Goal: Task Accomplishment & Management: Use online tool/utility

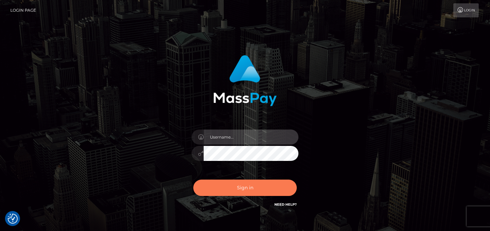
type input "[PERSON_NAME]"
click at [229, 189] on button "Sign in" at bounding box center [244, 188] width 103 height 16
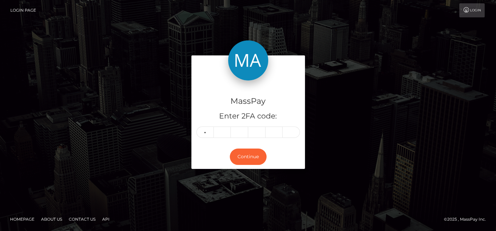
type input "6"
type input "5"
type input "7"
type input "4"
type input "3"
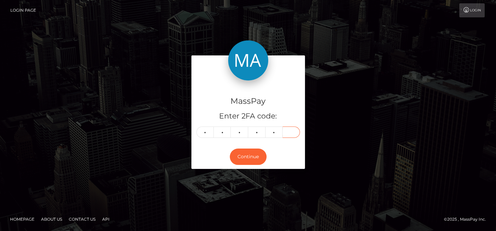
type input "8"
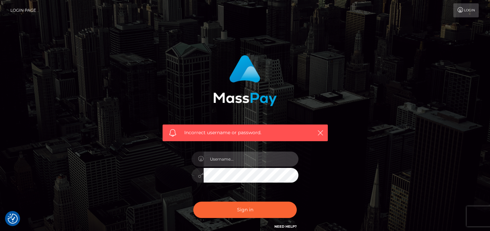
type input "[PERSON_NAME]"
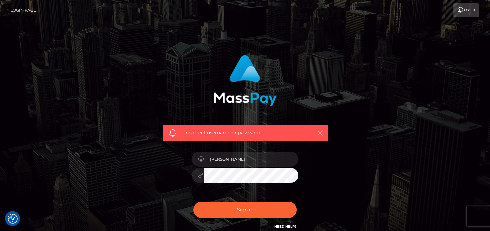
click at [221, 200] on div "Incorrect username or password. denise" at bounding box center [245, 142] width 175 height 185
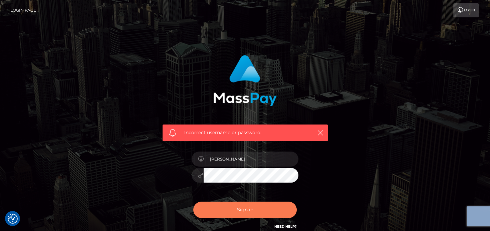
click at [223, 210] on button "Sign in" at bounding box center [244, 210] width 103 height 16
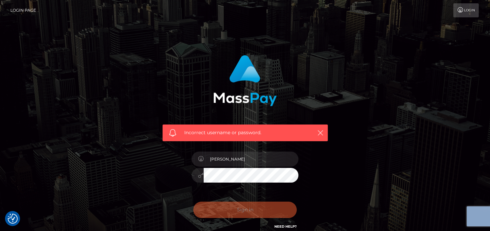
click at [223, 210] on div "Sign in Need Help?" at bounding box center [245, 213] width 117 height 30
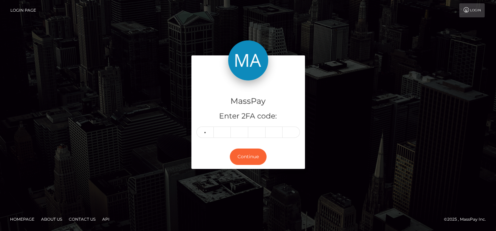
type input "1"
type input "6"
type input "4"
type input "9"
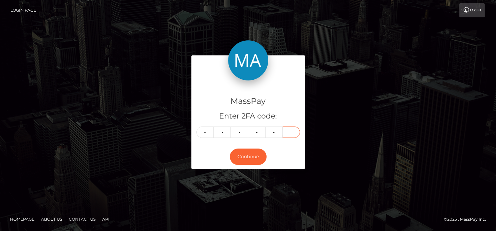
type input "5"
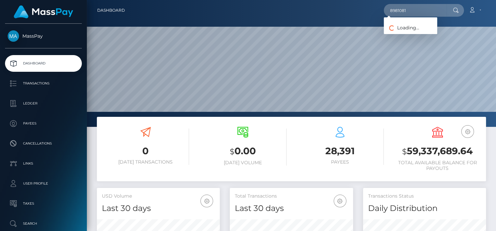
scroll to position [118, 123]
type input "8981081"
click at [404, 36] on link "EMANUELE MELIS" at bounding box center [410, 34] width 53 height 12
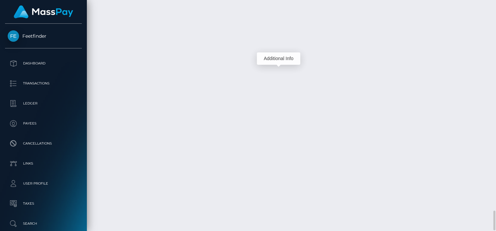
scroll to position [80, 123]
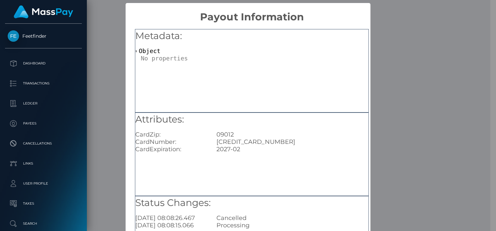
scroll to position [0, 0]
drag, startPoint x: 272, startPoint y: 144, endPoint x: 211, endPoint y: 141, distance: 61.2
click at [211, 141] on div "5344132687146279" at bounding box center [292, 141] width 162 height 7
click at [432, 7] on div "× Payout Information Metadata: Object Attributes: CardZip: 09012 CardNumber: 53…" at bounding box center [248, 115] width 496 height 231
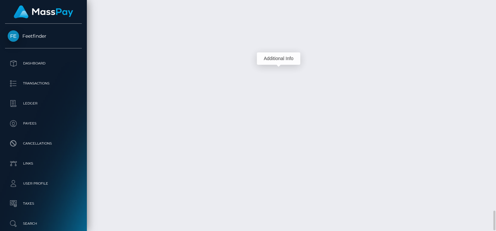
scroll to position [80, 123]
drag, startPoint x: 217, startPoint y: 61, endPoint x: 299, endPoint y: 58, distance: 82.2
copy td "cce0ae8894794641b7243f1c1a17afb9"
drag, startPoint x: 216, startPoint y: 88, endPoint x: 305, endPoint y: 87, distance: 89.1
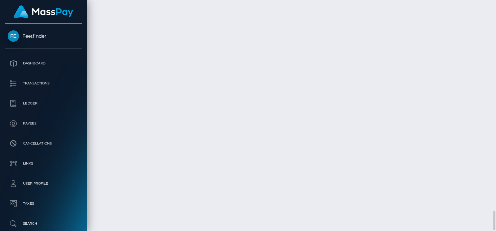
copy td "9cfc2fb9d9dc4e73b1e06ccb530b5045"
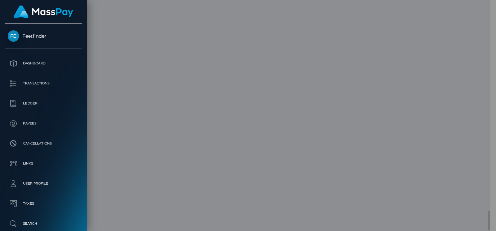
scroll to position [0, 0]
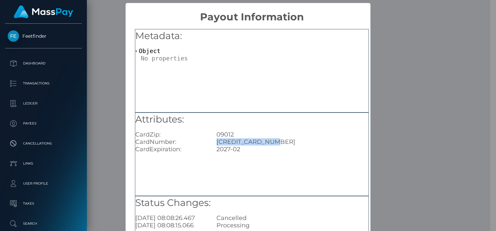
drag, startPoint x: 277, startPoint y: 141, endPoint x: 214, endPoint y: 141, distance: 63.1
click at [214, 141] on div "5344132687146279" at bounding box center [292, 141] width 162 height 7
copy div "5344132687146279"
click at [443, 22] on div "× Payout Information Metadata: Object Attributes: CardZip: 09012 CardNumber: 53…" at bounding box center [248, 115] width 496 height 231
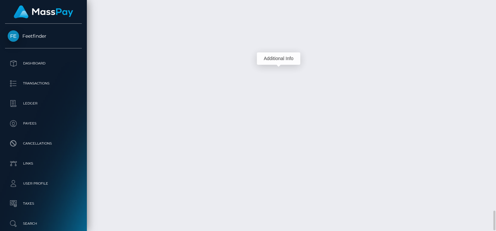
scroll to position [80, 123]
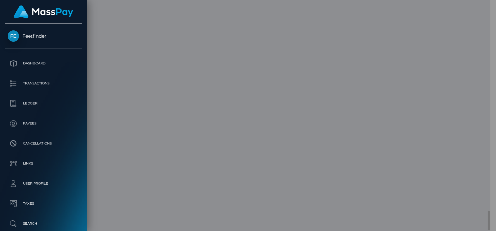
scroll to position [0, 0]
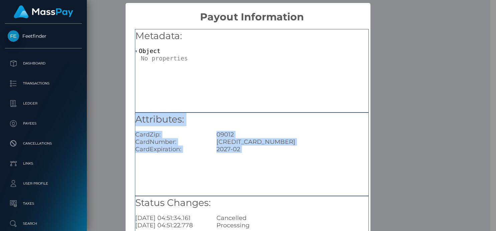
click at [309, 155] on div "Attributes: CardZip: 09012 CardNumber: 5344132687146279 CardExpiration: 2027-02" at bounding box center [252, 153] width 234 height 83
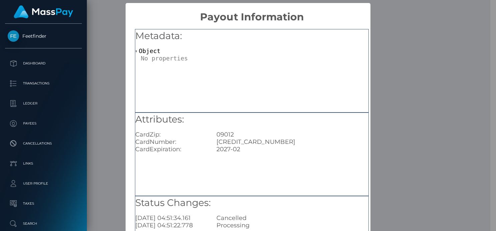
click at [418, 44] on div "× Payout Information Metadata: Object Attributes: CardZip: 09012 CardNumber: 53…" at bounding box center [248, 115] width 496 height 231
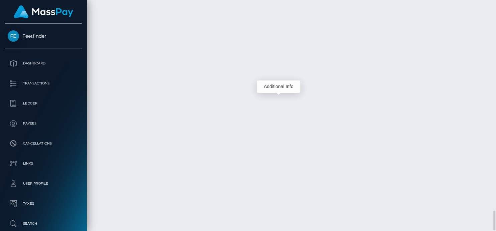
scroll to position [80, 123]
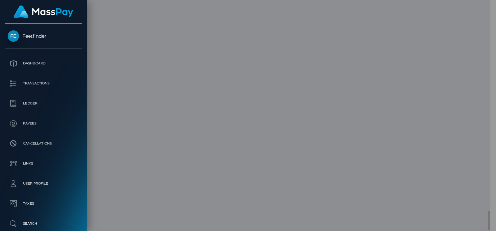
scroll to position [0, 0]
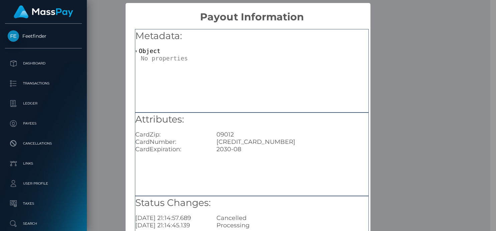
click at [278, 140] on div "5333174468102868" at bounding box center [292, 141] width 162 height 7
drag, startPoint x: 274, startPoint y: 143, endPoint x: 212, endPoint y: 141, distance: 61.4
click at [212, 141] on div "5333174468102868" at bounding box center [292, 141] width 162 height 7
click at [468, 31] on div "× Payout Information Metadata: Object Attributes: CardZip: 09012 CardNumber: 53…" at bounding box center [248, 115] width 496 height 231
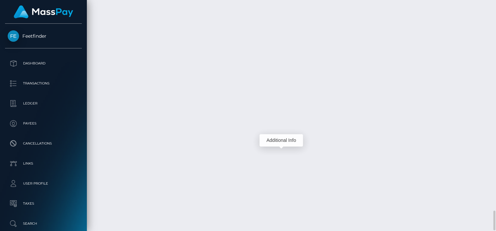
scroll to position [80, 123]
drag, startPoint x: 219, startPoint y: 89, endPoint x: 304, endPoint y: 86, distance: 85.8
copy td "cfc2fb9d9dc4e73b1e06ccb530b5045"
drag, startPoint x: 304, startPoint y: 145, endPoint x: 217, endPoint y: 142, distance: 87.5
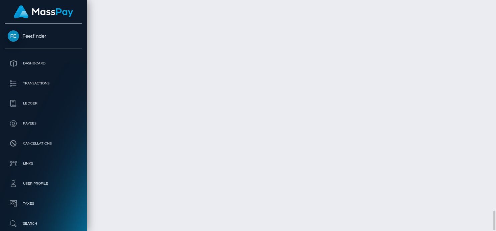
copy td "81d12b65be104f23a6884b334ad6b1dd"
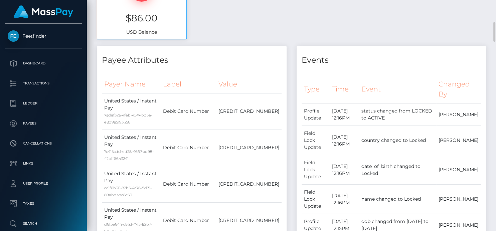
scroll to position [36, 0]
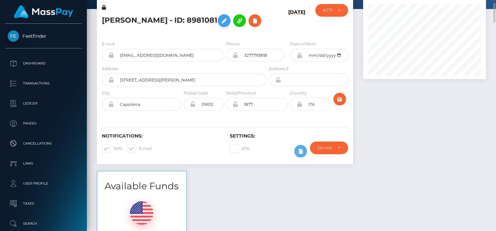
drag, startPoint x: 97, startPoint y: 19, endPoint x: 223, endPoint y: 23, distance: 125.5
click at [223, 23] on div "EMANUELE MELIS - ID: 8981081" at bounding box center [182, 19] width 171 height 31
copy h5 "EMANUELE MELIS - ID: 8981081"
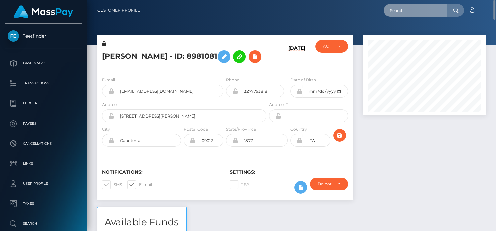
click at [400, 12] on input "text" at bounding box center [415, 10] width 63 height 13
paste input "8491949"
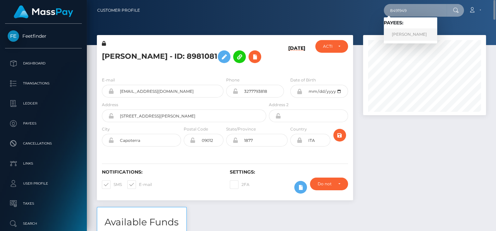
type input "8491949"
click at [406, 36] on link "Vijayashree T r" at bounding box center [410, 34] width 53 height 12
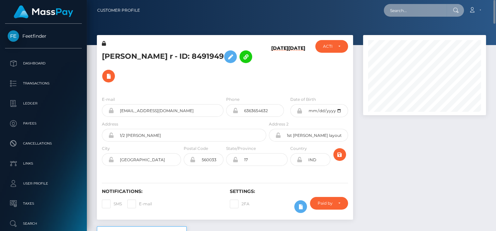
click at [419, 13] on input "text" at bounding box center [415, 10] width 63 height 13
paste input "[EMAIL_ADDRESS][DOMAIN_NAME]"
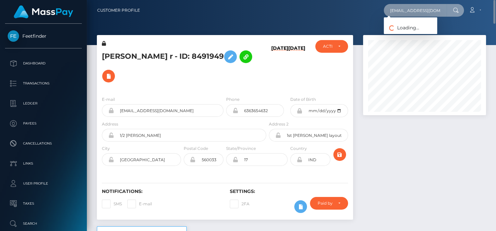
scroll to position [0, 4]
type input "[EMAIL_ADDRESS][DOMAIN_NAME]"
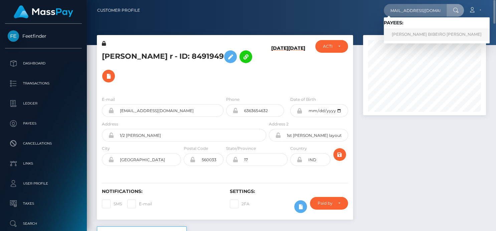
click at [408, 34] on link "[PERSON_NAME] BIBEIRO [PERSON_NAME]" at bounding box center [437, 34] width 106 height 12
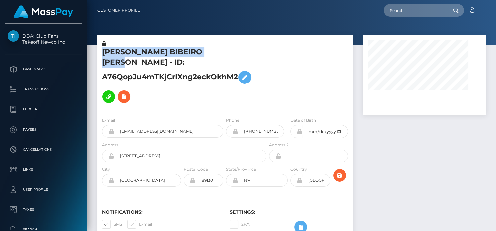
drag, startPoint x: 101, startPoint y: 52, endPoint x: 219, endPoint y: 53, distance: 117.8
click at [219, 53] on div "[PERSON_NAME] BIBEIRO [PERSON_NAME] - ID: A76QopJu4mTKjCrIXng2eckOkhM2" at bounding box center [182, 75] width 171 height 71
copy h5 "[PERSON_NAME] BIBEIRO [PERSON_NAME]"
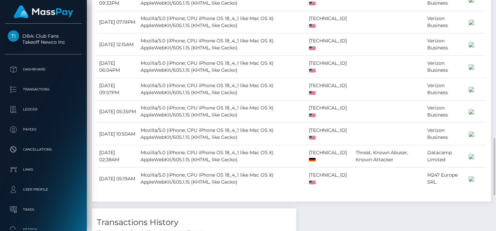
scroll to position [702, 0]
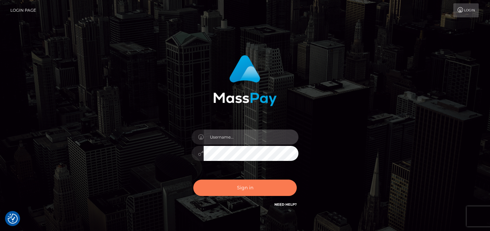
type input "[PERSON_NAME]"
click at [247, 188] on button "Sign in" at bounding box center [244, 188] width 103 height 16
type input "denise"
click at [238, 188] on button "Sign in" at bounding box center [244, 188] width 103 height 16
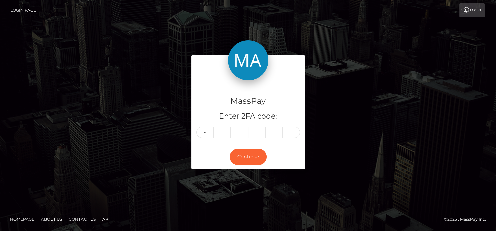
type input "3"
type input "4"
type input "0"
type input "4"
type input "5"
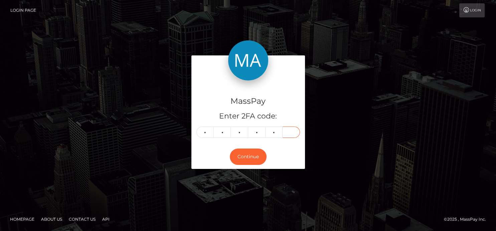
type input "3"
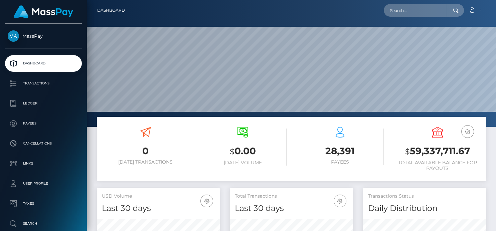
scroll to position [118, 123]
click at [419, 6] on input "text" at bounding box center [415, 10] width 63 height 13
paste input "k.melkumova90@mail.ru"
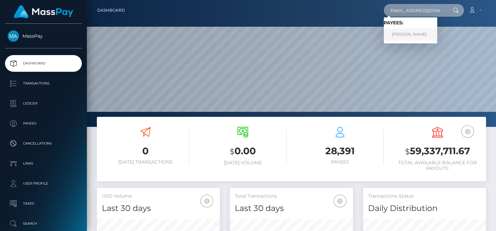
type input "k.melkumova90@mail.ru"
click at [411, 36] on link "Kristina Kris Melkumova" at bounding box center [410, 34] width 53 height 12
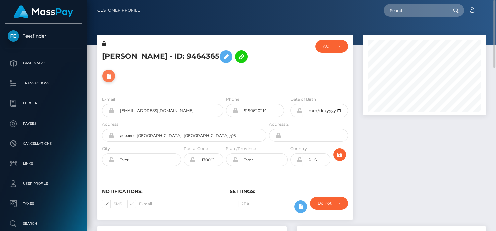
click at [112, 72] on icon at bounding box center [108, 76] width 8 height 8
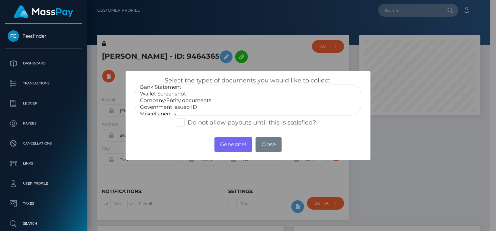
scroll to position [13, 0]
click at [181, 101] on option "Government issued ID" at bounding box center [247, 103] width 217 height 7
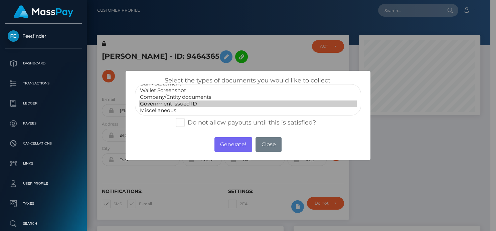
select select "Miscellaneous"
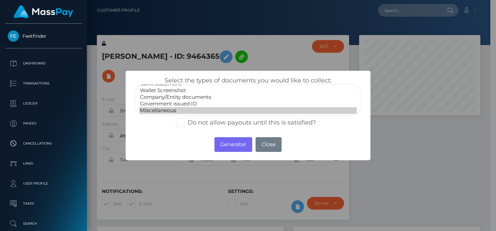
click at [170, 109] on option "Miscellaneous" at bounding box center [247, 110] width 217 height 7
click at [229, 145] on button "Generate!" at bounding box center [233, 144] width 38 height 15
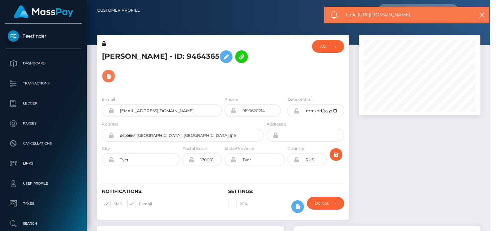
scroll to position [80, 123]
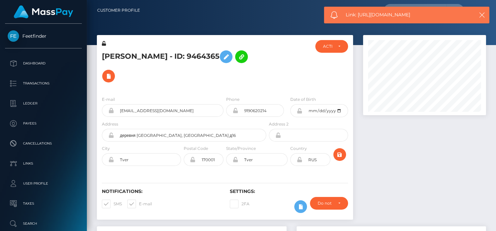
drag, startPoint x: 425, startPoint y: 17, endPoint x: 358, endPoint y: 13, distance: 66.8
click at [358, 13] on span "Link: https://l.maspay.io/qkSbO" at bounding box center [406, 14] width 122 height 7
copy span "https://l.maspay.io/qkSbO"
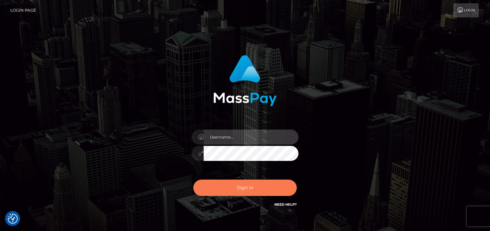
type input "[PERSON_NAME]"
click at [234, 187] on button "Sign in" at bounding box center [244, 188] width 103 height 16
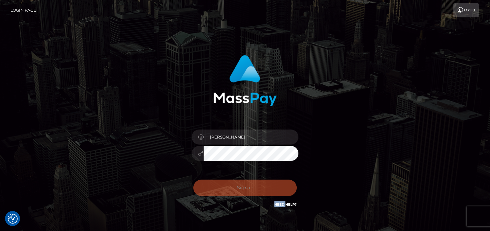
click at [234, 187] on div "Sign in Need Help?" at bounding box center [245, 191] width 117 height 30
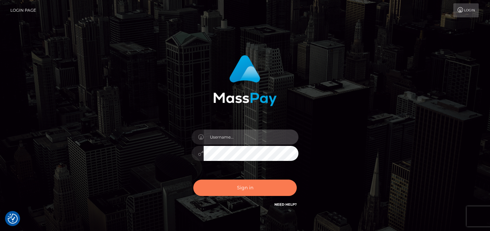
type input "[PERSON_NAME]"
click at [226, 192] on button "Sign in" at bounding box center [244, 188] width 103 height 16
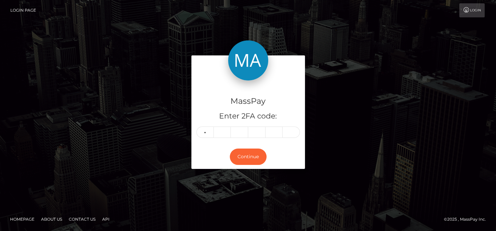
type input "7"
type input "5"
type input "1"
type input "0"
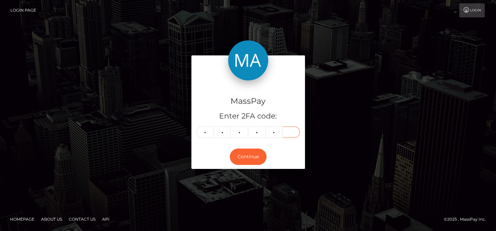
type input "6"
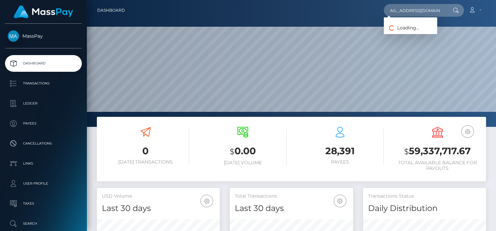
scroll to position [118, 123]
type input "[EMAIL_ADDRESS][DOMAIN_NAME]"
click at [412, 32] on link "[PERSON_NAME]" at bounding box center [410, 34] width 53 height 12
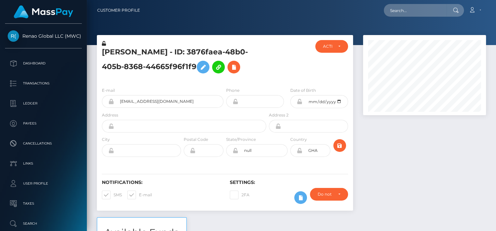
click at [194, 59] on div "[PERSON_NAME] - ID: 3876faea-48b0-405b-8368-44665f96f1f9 ACTIVE" at bounding box center [225, 126] width 266 height 182
click at [234, 69] on icon at bounding box center [234, 67] width 8 height 8
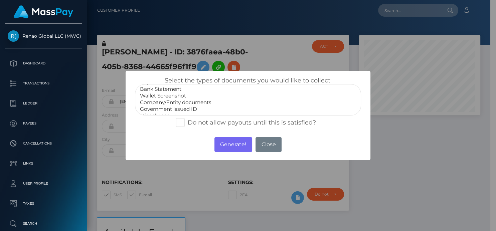
scroll to position [13, 0]
select select "Government issued ID"
click at [165, 102] on option "Government issued ID" at bounding box center [247, 103] width 217 height 7
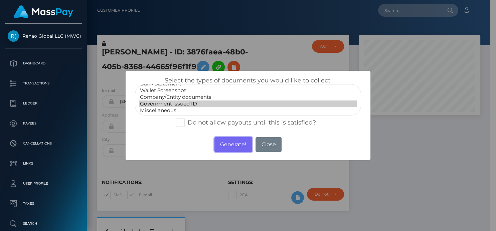
click at [227, 143] on button "Generate!" at bounding box center [233, 144] width 38 height 15
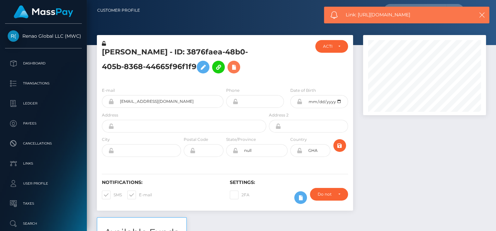
scroll to position [80, 123]
drag, startPoint x: 423, startPoint y: 17, endPoint x: 358, endPoint y: 11, distance: 65.4
click at [358, 11] on span "Link: https://l.maspay.io/ZkSmS" at bounding box center [406, 14] width 122 height 7
copy span "https://l.maspay.io/ZkSmS"
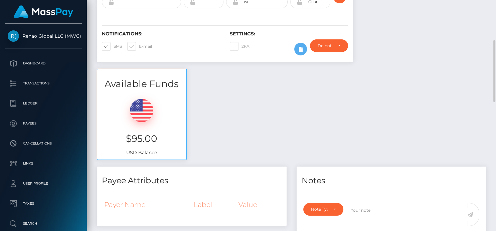
scroll to position [186, 0]
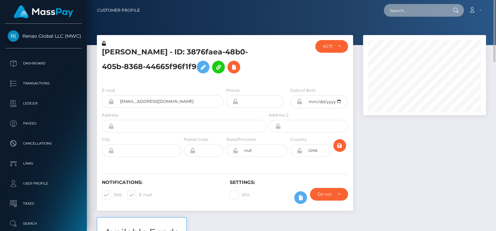
click at [395, 9] on input "text" at bounding box center [415, 10] width 63 height 13
paste input "[EMAIL_ADDRESS][DOMAIN_NAME]"
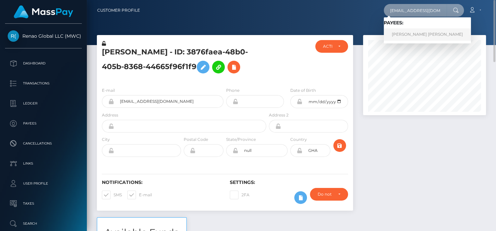
type input "[EMAIL_ADDRESS][DOMAIN_NAME]"
click at [399, 33] on link "Lim Fong Mei" at bounding box center [427, 34] width 87 height 12
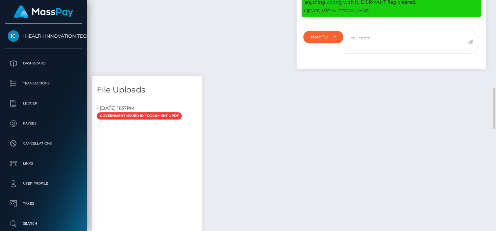
scroll to position [562, 0]
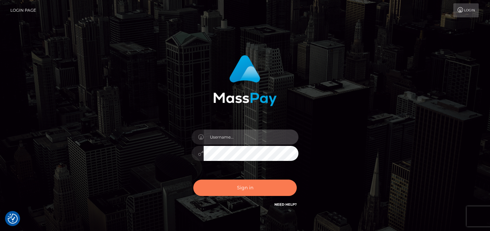
type input "[PERSON_NAME]"
click at [237, 190] on button "Sign in" at bounding box center [244, 188] width 103 height 16
type input "[PERSON_NAME]"
click at [235, 185] on button "Sign in" at bounding box center [244, 188] width 103 height 16
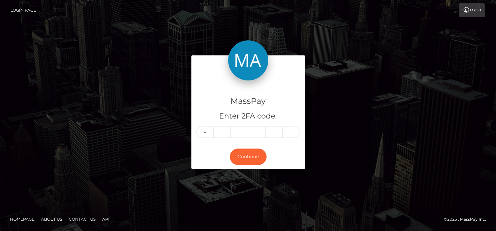
type input "1"
type input "5"
type input "9"
type input "3"
type input "4"
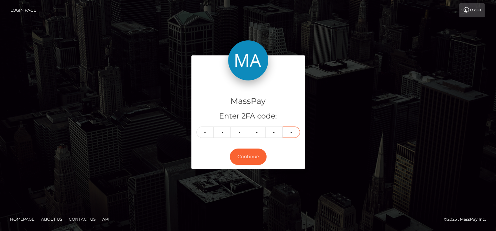
type input "8"
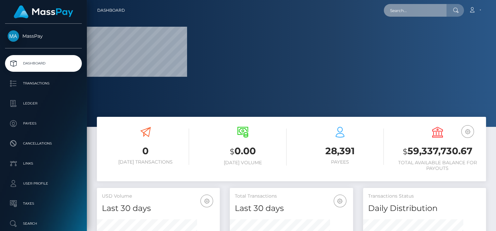
click at [400, 10] on input "text" at bounding box center [415, 10] width 63 height 13
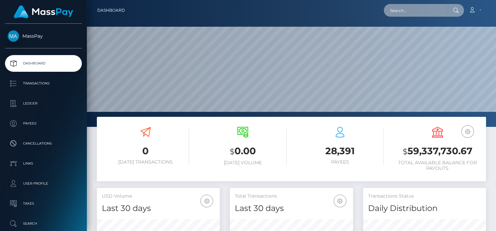
scroll to position [118, 123]
paste input "667639556606013440,"
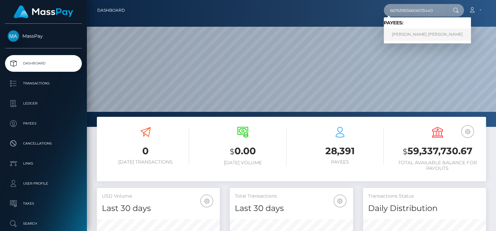
type input "667639556606013440"
click at [405, 33] on link "SUSAN GABRIELA FLORES" at bounding box center [427, 34] width 87 height 12
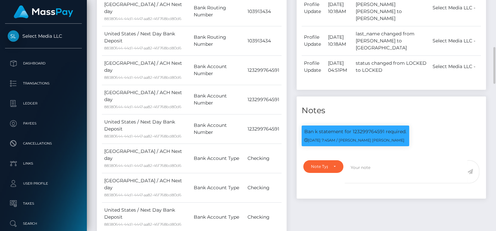
scroll to position [80, 123]
drag, startPoint x: 382, startPoint y: 121, endPoint x: 294, endPoint y: 119, distance: 87.5
click at [294, 119] on div "Events Type Time Event Changed By" at bounding box center [391, 85] width 200 height 330
copy div "Notes Ban k statement for 123299764591"
click at [374, 138] on small "08/31/25 7:45AM / Doru Ioan Szikszai" at bounding box center [354, 140] width 100 height 5
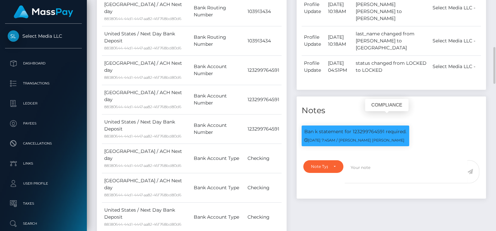
drag, startPoint x: 384, startPoint y: 119, endPoint x: 302, endPoint y: 120, distance: 82.1
click at [302, 125] on div "Ban k statement for 123299764591 required. 08/31/25 7:45AM / Doru Ioan Szikszai" at bounding box center [354, 135] width 107 height 21
copy p "Ban k statement for 123299764591"
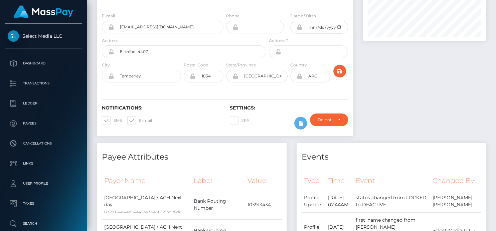
scroll to position [0, 0]
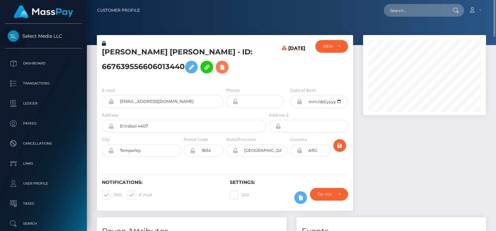
click at [226, 66] on icon at bounding box center [222, 67] width 8 height 8
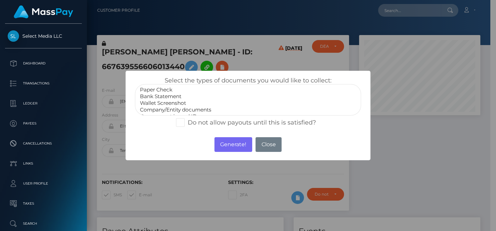
select select "Bank Statement"
click at [175, 95] on option "Bank Statement" at bounding box center [247, 96] width 217 height 7
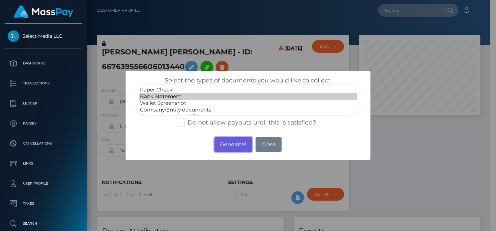
click at [234, 148] on button "Generate!" at bounding box center [233, 144] width 38 height 15
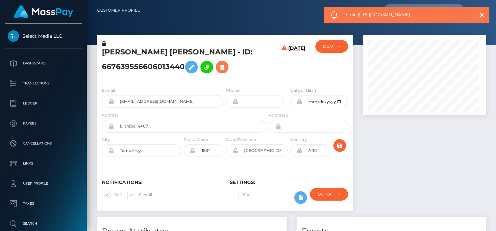
scroll to position [80, 123]
drag, startPoint x: 431, startPoint y: 16, endPoint x: 357, endPoint y: 17, distance: 73.4
click at [357, 17] on span "Link: https://l.maspay.io/CkSRg" at bounding box center [406, 14] width 122 height 7
copy span "https://l.maspay.io/CkSRg"
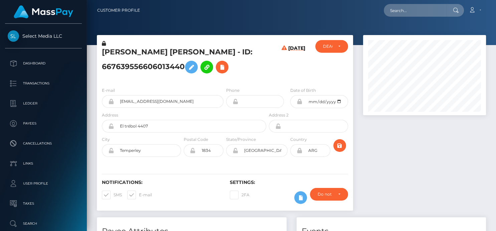
scroll to position [80, 123]
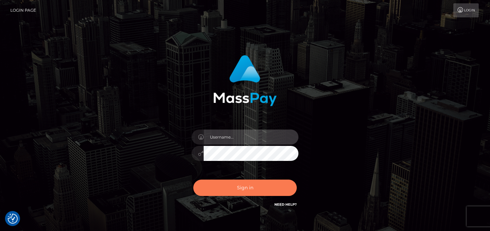
type input "[PERSON_NAME]"
click at [286, 188] on button "Sign in" at bounding box center [244, 188] width 103 height 16
type input "[PERSON_NAME]"
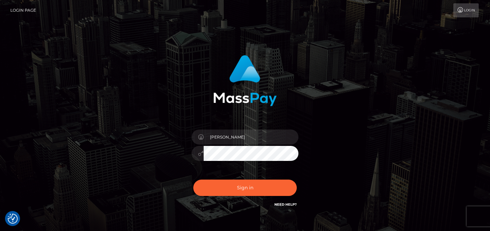
click at [282, 197] on div "Sign in Need Help?" at bounding box center [245, 191] width 117 height 30
click at [284, 194] on button "Sign in" at bounding box center [244, 188] width 103 height 16
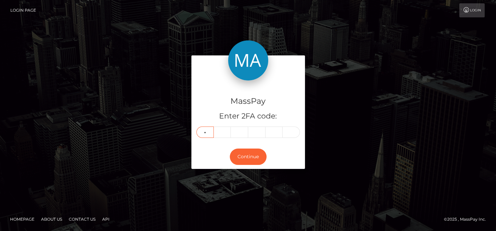
type input "1"
type input "6"
type input "0"
type input "4"
type input "0"
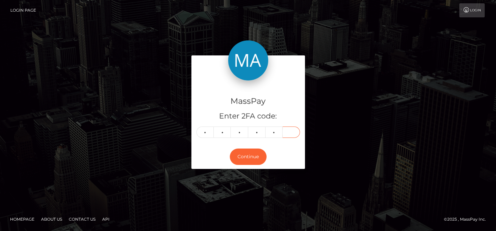
type input "4"
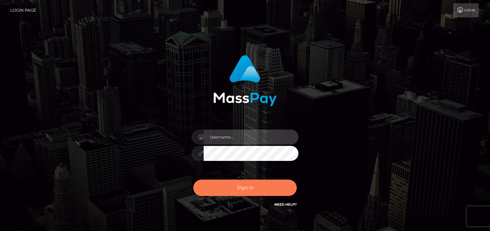
type input "[PERSON_NAME]"
click at [232, 187] on button "Sign in" at bounding box center [244, 188] width 103 height 16
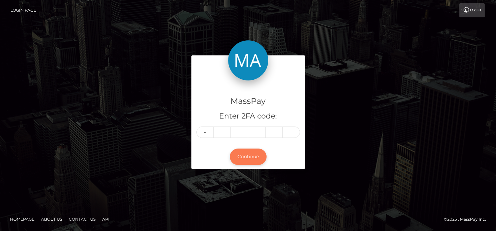
type input "2"
type input "6"
type input "5"
type input "7"
type input "8"
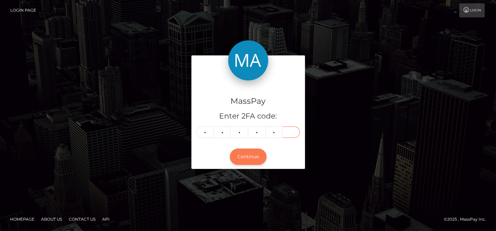
type input "6"
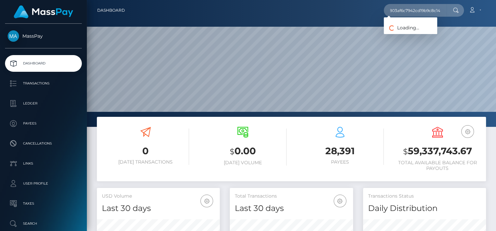
scroll to position [118, 123]
click at [399, 32] on link "[PERSON_NAME]" at bounding box center [410, 34] width 53 height 12
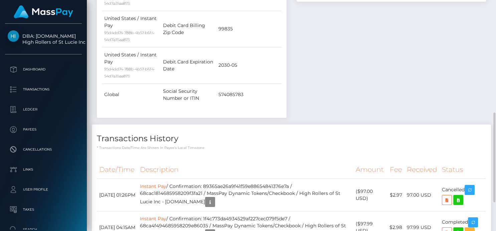
scroll to position [327, 0]
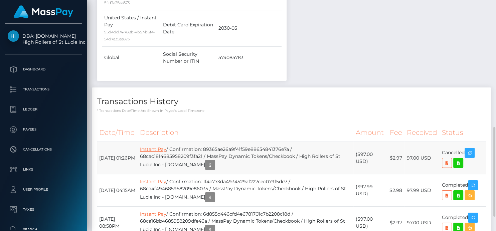
click at [156, 146] on link "Instant Pay" at bounding box center [153, 149] width 26 height 6
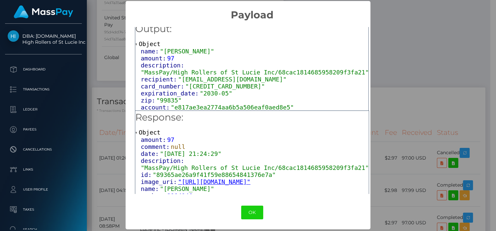
scroll to position [3, 0]
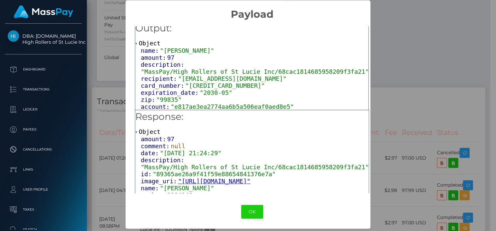
click at [378, 45] on div "Output: Object name: "Laurel Enloe" amount: 97 description: "MassPay/High Rolle…" at bounding box center [251, 107] width 253 height 175
click at [263, 205] on button "OK" at bounding box center [252, 212] width 22 height 14
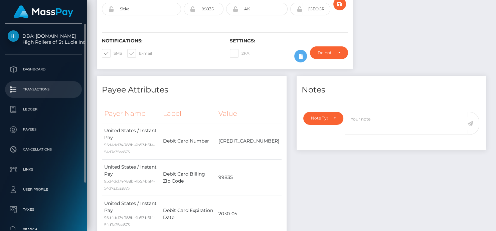
scroll to position [0, 0]
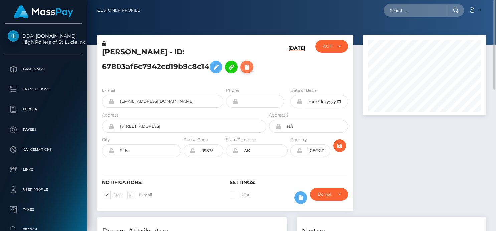
click at [245, 67] on icon at bounding box center [247, 67] width 8 height 8
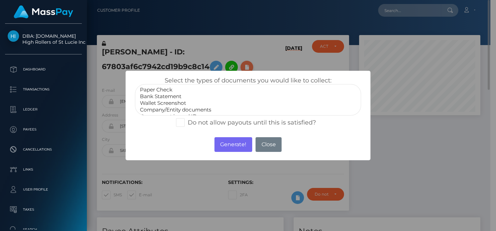
scroll to position [333694, 333653]
click at [160, 93] on option "Paper Check" at bounding box center [247, 89] width 217 height 7
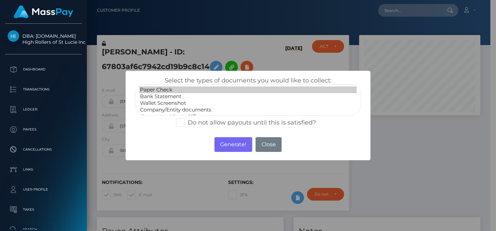
select select "Bank Statement"
click at [162, 97] on option "Bank Statement" at bounding box center [247, 96] width 217 height 7
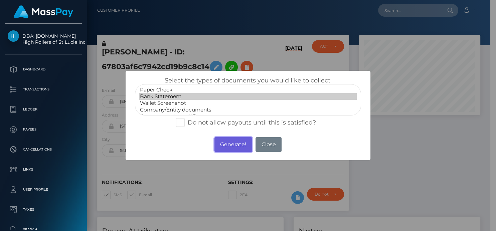
click at [225, 144] on button "Generate!" at bounding box center [233, 144] width 38 height 15
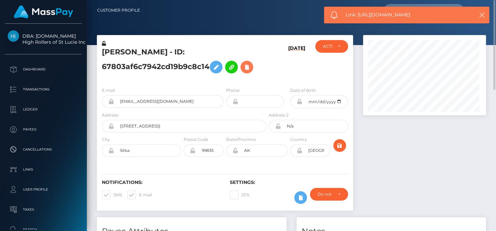
scroll to position [80, 123]
drag, startPoint x: 418, startPoint y: 12, endPoint x: 358, endPoint y: 18, distance: 60.3
click at [358, 18] on span "Link: https://l.maspay.io/kkSUG" at bounding box center [406, 14] width 122 height 7
copy span "https://l.maspay.io/kkSUG"
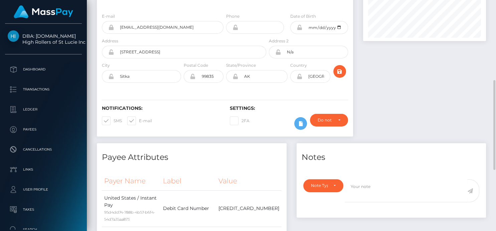
scroll to position [111, 0]
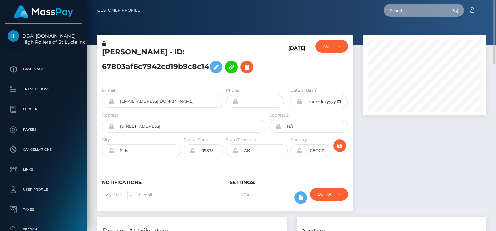
click at [400, 9] on input "text" at bounding box center [415, 10] width 63 height 13
paste input "654825066088898561"
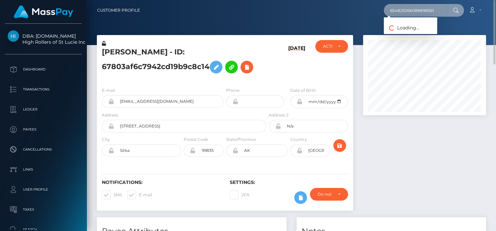
type input "654825066088898561"
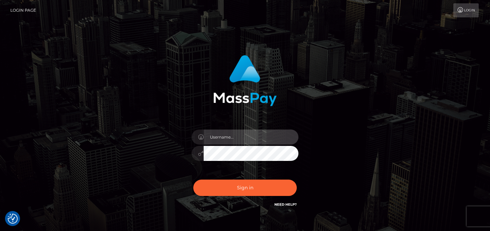
type input "[PERSON_NAME]"
click at [247, 200] on div "Sign in Need Help?" at bounding box center [245, 191] width 117 height 30
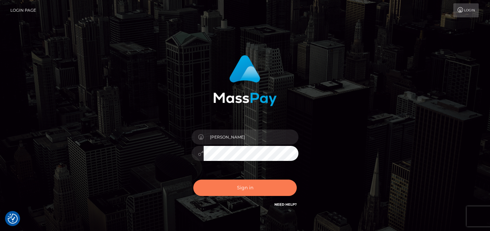
click at [262, 194] on button "Sign in" at bounding box center [244, 188] width 103 height 16
type input "[PERSON_NAME]"
click at [255, 189] on button "Sign in" at bounding box center [244, 188] width 103 height 16
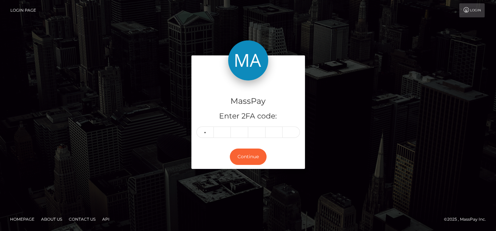
type input "8"
type input "2"
type input "0"
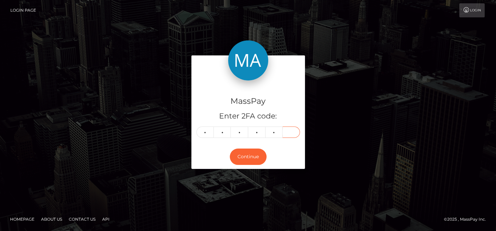
type input "0"
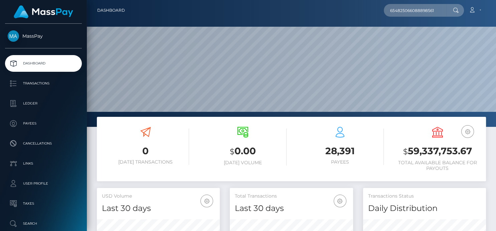
scroll to position [118, 123]
type input "654825066088898561"
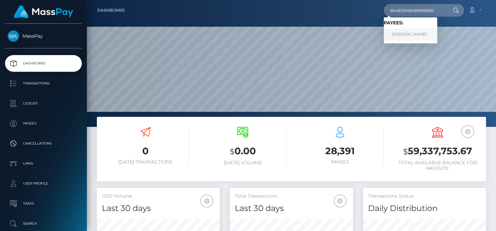
click at [404, 35] on link "DELIA JOHANA MAZA" at bounding box center [410, 34] width 53 height 12
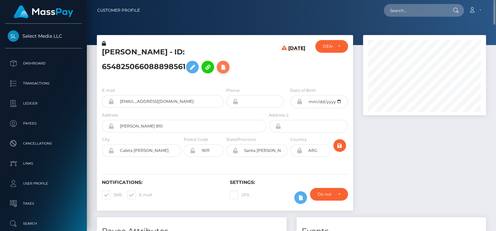
click at [224, 64] on icon at bounding box center [223, 67] width 8 height 8
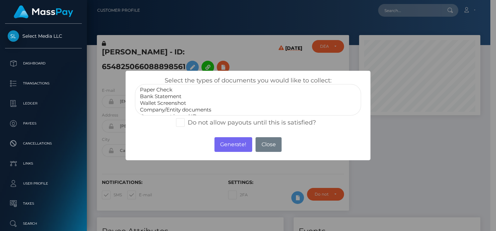
select select "Bank Statement"
click at [172, 97] on option "Bank Statement" at bounding box center [247, 96] width 217 height 7
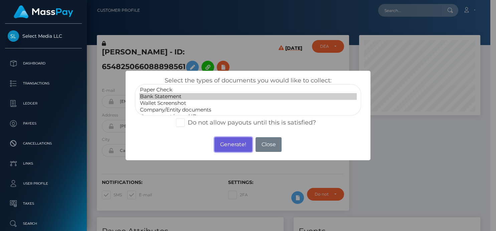
click at [244, 146] on button "Generate!" at bounding box center [233, 144] width 38 height 15
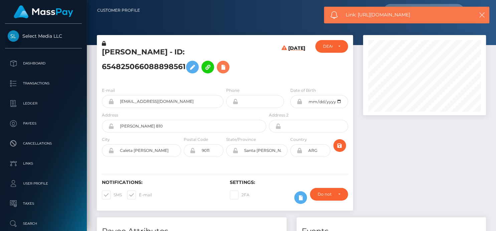
scroll to position [80, 123]
drag, startPoint x: 425, startPoint y: 17, endPoint x: 357, endPoint y: 17, distance: 68.1
click at [357, 17] on span "Link: [URL][DOMAIN_NAME]" at bounding box center [406, 14] width 122 height 7
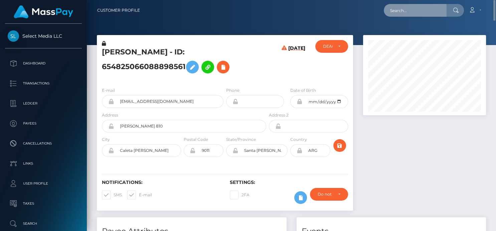
click at [418, 11] on input "text" at bounding box center [415, 10] width 63 height 13
paste input "[EMAIL_ADDRESS][DOMAIN_NAME]"
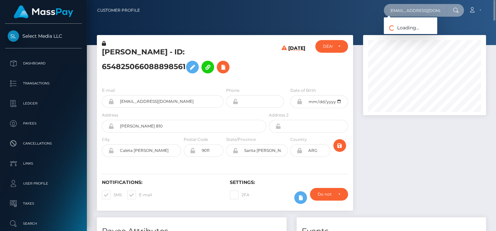
type input "[EMAIL_ADDRESS][DOMAIN_NAME]"
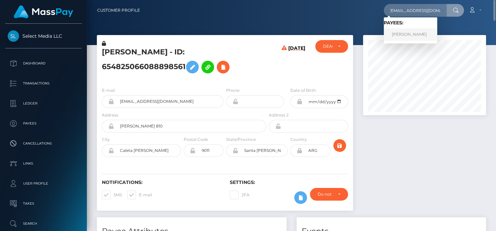
click at [402, 36] on link "[PERSON_NAME]" at bounding box center [410, 34] width 53 height 12
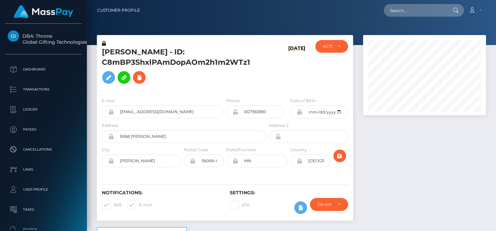
scroll to position [80, 123]
drag, startPoint x: 202, startPoint y: 53, endPoint x: 100, endPoint y: 55, distance: 101.8
click at [100, 55] on div "[PERSON_NAME] - ID: C8mBP3ShxlPAmDopAOm2h1m2WTz1" at bounding box center [182, 66] width 171 height 52
copy h5 "[PERSON_NAME]"
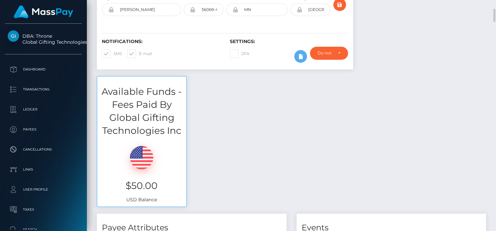
scroll to position [0, 0]
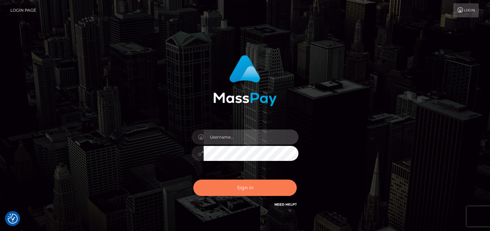
type input "[PERSON_NAME]"
click at [231, 179] on div "Sign in Need Help?" at bounding box center [245, 191] width 117 height 30
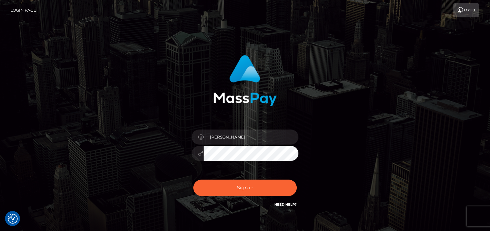
click at [238, 172] on div "denise" at bounding box center [245, 149] width 117 height 51
drag, startPoint x: 240, startPoint y: 180, endPoint x: 245, endPoint y: 186, distance: 8.0
click at [242, 184] on button "Sign in" at bounding box center [244, 188] width 103 height 16
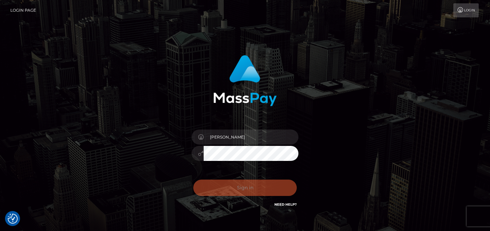
click at [246, 185] on div "Sign in Need Help?" at bounding box center [245, 191] width 117 height 30
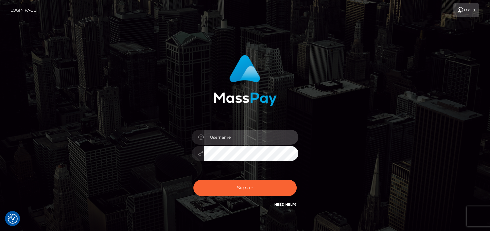
type input "[PERSON_NAME]"
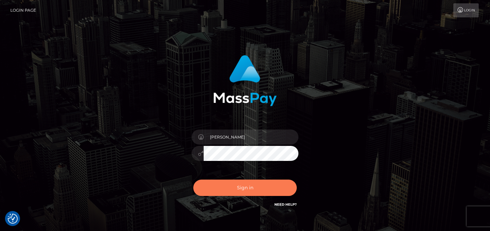
click at [242, 191] on button "Sign in" at bounding box center [244, 188] width 103 height 16
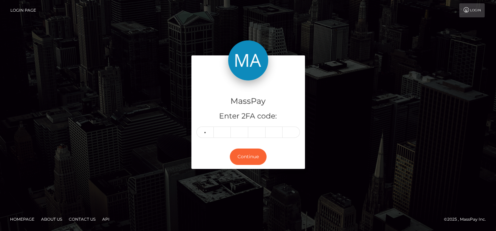
type input "5"
type input "8"
type input "2"
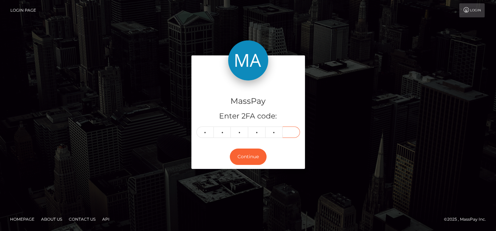
type input "9"
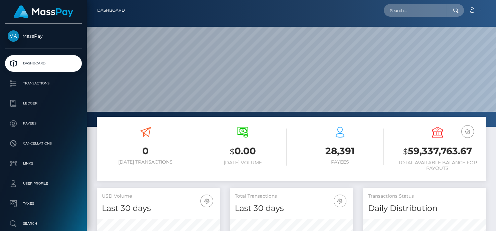
scroll to position [118, 123]
click at [419, 3] on div "Loading... Loading... Account Edit Profile Logout" at bounding box center [307, 10] width 355 height 14
click at [415, 9] on input "text" at bounding box center [415, 10] width 63 height 13
paste input "wowanna16@gmail.com"
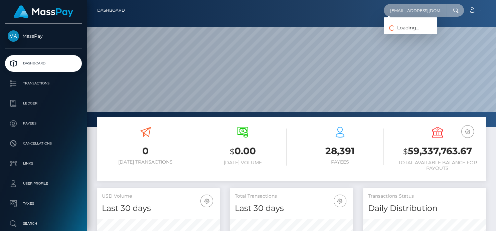
type input "wowanna16@gmail.com"
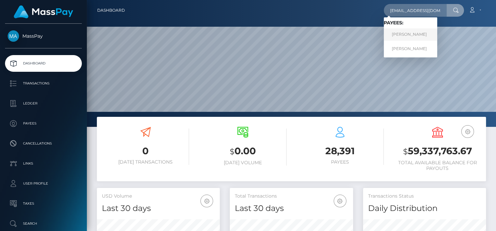
click at [402, 35] on link "Ekaterina Voronova" at bounding box center [410, 34] width 53 height 12
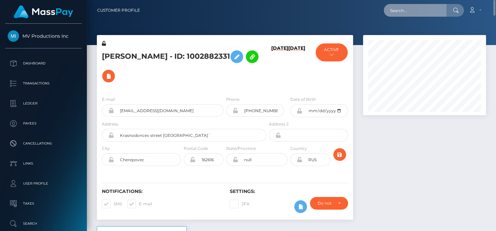
click at [406, 11] on input "text" at bounding box center [415, 10] width 63 height 13
paste input "[EMAIL_ADDRESS][DOMAIN_NAME]"
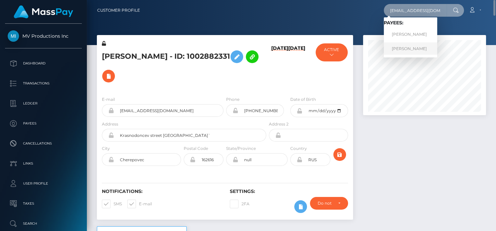
type input "[EMAIL_ADDRESS][DOMAIN_NAME]"
click at [400, 48] on link "[PERSON_NAME]" at bounding box center [410, 48] width 53 height 12
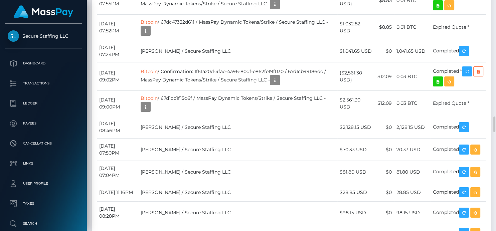
scroll to position [1894, 0]
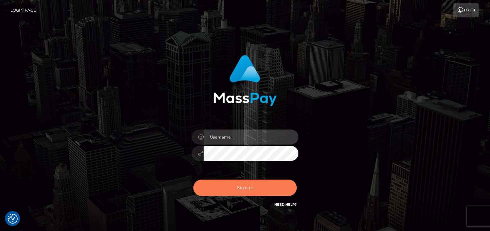
type input "[PERSON_NAME]"
click at [249, 187] on button "Sign in" at bounding box center [244, 188] width 103 height 16
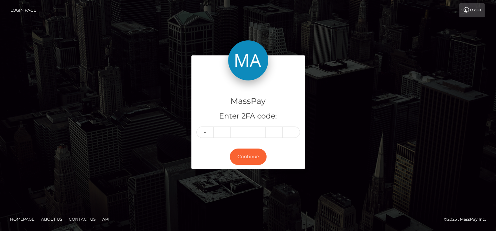
type input "9"
type input "6"
type input "7"
type input "6"
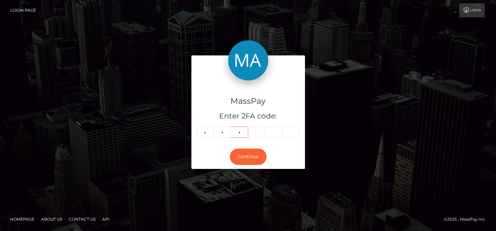
type input "8"
type input "5"
type input "1"
type input "8"
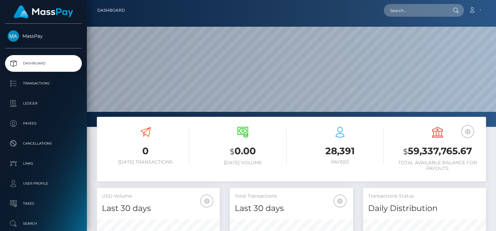
scroll to position [118, 123]
click at [399, 12] on input "text" at bounding box center [415, 10] width 63 height 13
paste input "[PERSON_NAME][EMAIL_ADDRESS][DOMAIN_NAME]"
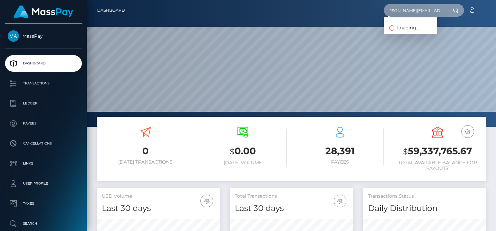
type input "[PERSON_NAME][EMAIL_ADDRESS][DOMAIN_NAME]"
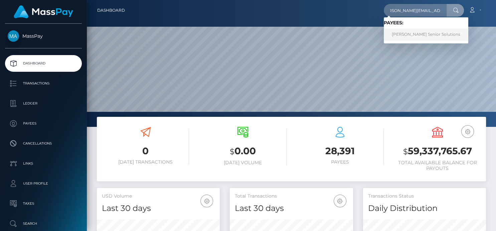
click at [400, 32] on link "[PERSON_NAME] Senior Solutions" at bounding box center [426, 34] width 84 height 12
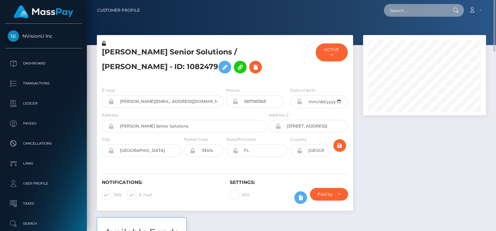
click at [392, 9] on input "text" at bounding box center [415, 10] width 63 height 13
paste input "[EMAIL_ADDRESS][DOMAIN_NAME]"
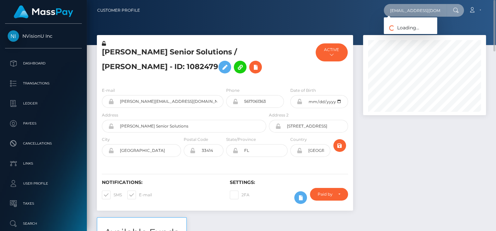
type input "[EMAIL_ADDRESS][DOMAIN_NAME]"
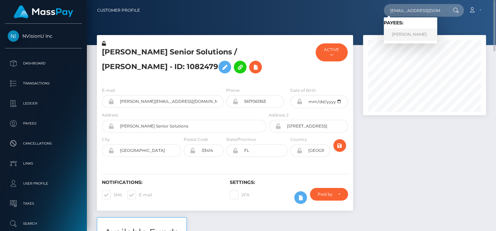
click at [420, 36] on link "[PERSON_NAME]" at bounding box center [410, 34] width 53 height 12
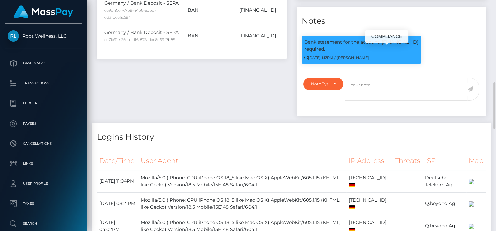
scroll to position [80, 123]
drag, startPoint x: 441, startPoint y: 51, endPoint x: 381, endPoint y: 52, distance: 60.4
click at [381, 52] on div "Bank statement for the account: DE13200505501066824713 required. 09/03/25 1:12P…" at bounding box center [360, 50] width 119 height 28
copy p "DE13200505501066824713"
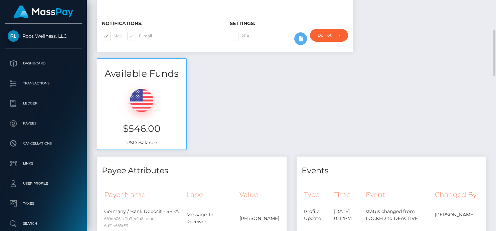
scroll to position [0, 0]
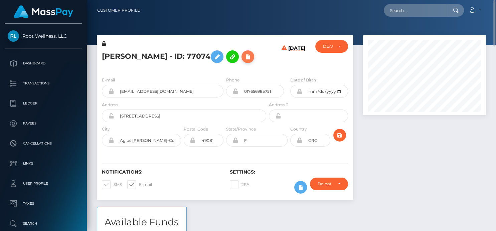
click at [244, 59] on icon at bounding box center [248, 57] width 8 height 8
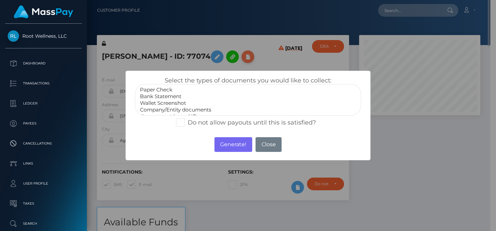
scroll to position [333694, 333653]
select select "Bank Statement"
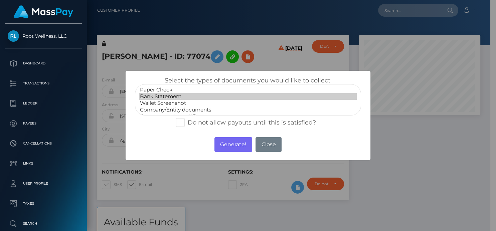
click at [178, 97] on option "Bank Statement" at bounding box center [247, 96] width 217 height 7
drag, startPoint x: 232, startPoint y: 148, endPoint x: 334, endPoint y: 13, distance: 169.4
click at [232, 148] on button "Generate!" at bounding box center [233, 144] width 38 height 15
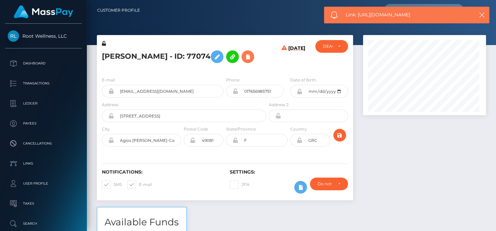
scroll to position [80, 123]
drag, startPoint x: 421, startPoint y: 16, endPoint x: 359, endPoint y: 15, distance: 62.4
click at [359, 15] on span "Link: https://l.maspay.io/ZkSLC" at bounding box center [406, 14] width 122 height 7
copy span "https://l.maspay.io/ZkSLC"
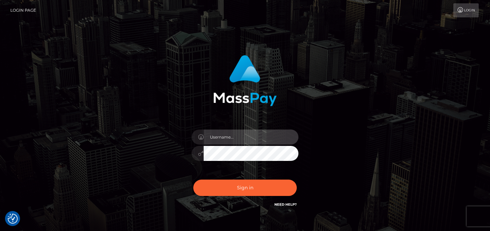
type input "[PERSON_NAME]"
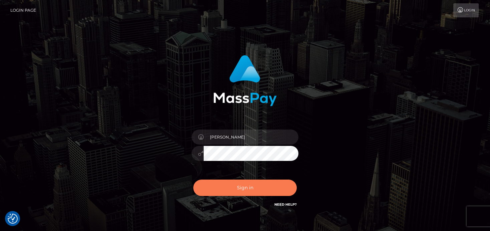
click at [244, 187] on button "Sign in" at bounding box center [244, 188] width 103 height 16
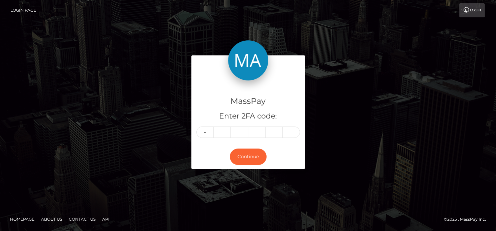
type input "2"
type input "5"
type input "6"
type input "8"
type input "2"
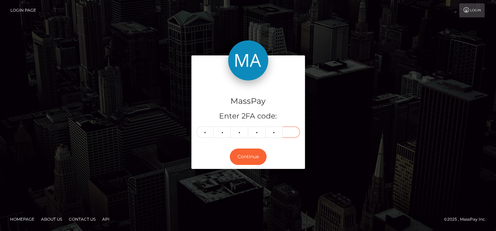
type input "2"
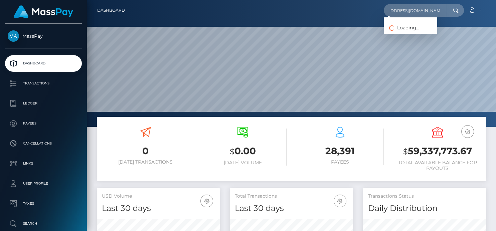
scroll to position [118, 123]
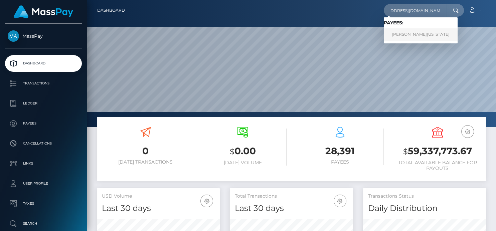
type input "[EMAIL_ADDRESS][DOMAIN_NAME]"
click at [398, 34] on link "[PERSON_NAME][US_STATE]" at bounding box center [421, 34] width 74 height 12
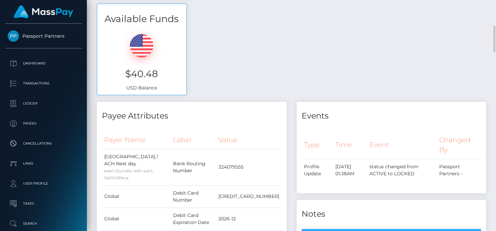
scroll to position [409, 0]
